Goal: Information Seeking & Learning: Check status

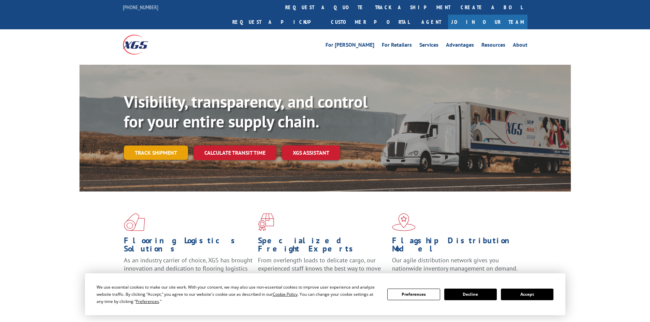
click at [160, 146] on link "Track shipment" at bounding box center [156, 153] width 64 height 14
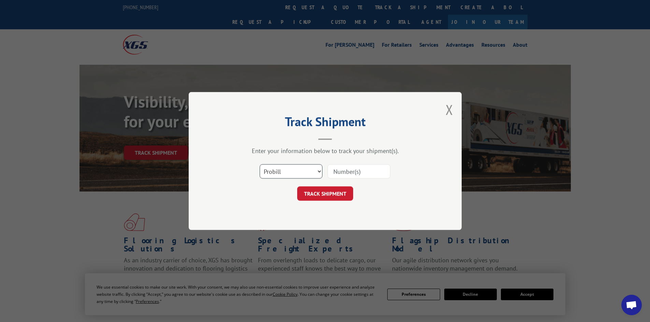
click at [284, 171] on select "Select category... Probill BOL PO" at bounding box center [291, 171] width 63 height 14
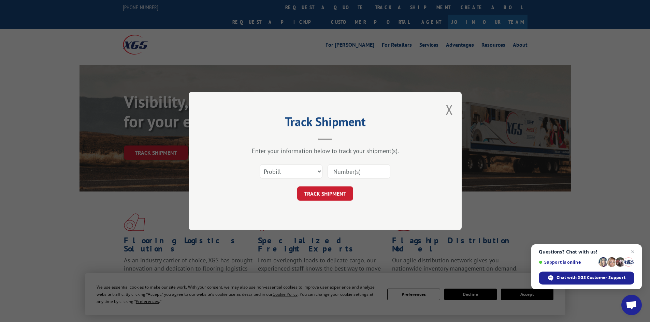
click at [360, 172] on input at bounding box center [358, 171] width 63 height 14
paste input "15472296"
type input "15472296"
click at [314, 191] on button "TRACK SHIPMENT" at bounding box center [325, 194] width 56 height 14
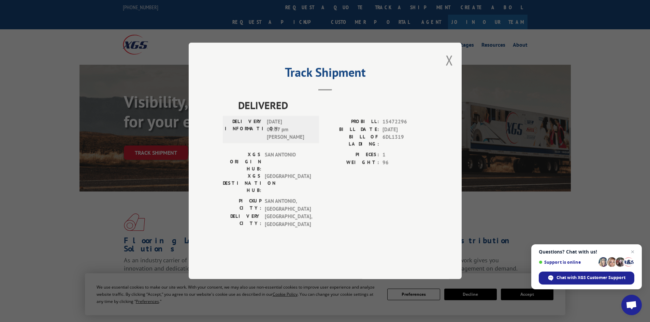
click at [444, 81] on div "Track Shipment DELIVERED DELIVERY INFORMATION: [DATE] 03:07 pm [PERSON_NAME]: 1…" at bounding box center [325, 161] width 273 height 237
click at [449, 69] on button "Close modal" at bounding box center [450, 60] width 8 height 18
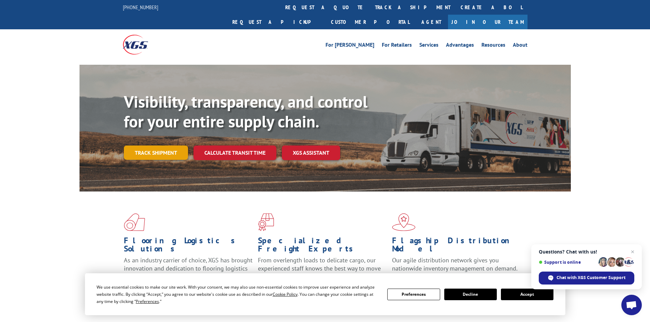
click at [151, 146] on link "Track shipment" at bounding box center [156, 153] width 64 height 14
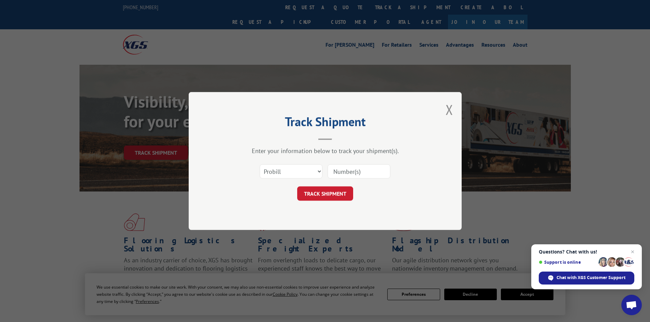
click at [336, 173] on input at bounding box center [358, 171] width 63 height 14
paste input "15472267"
type input "15472267"
click at [316, 199] on button "TRACK SHIPMENT" at bounding box center [325, 194] width 56 height 14
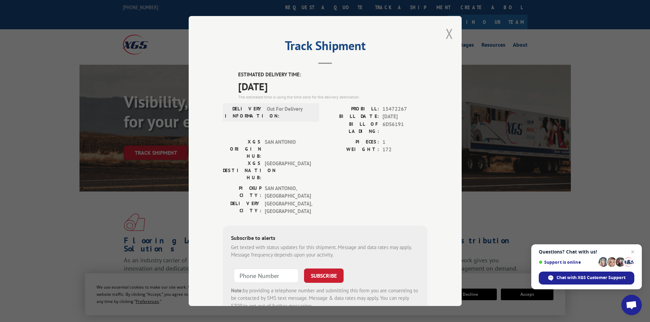
click at [448, 33] on button "Close modal" at bounding box center [450, 34] width 8 height 18
